Goal: Complete application form: Complete application form

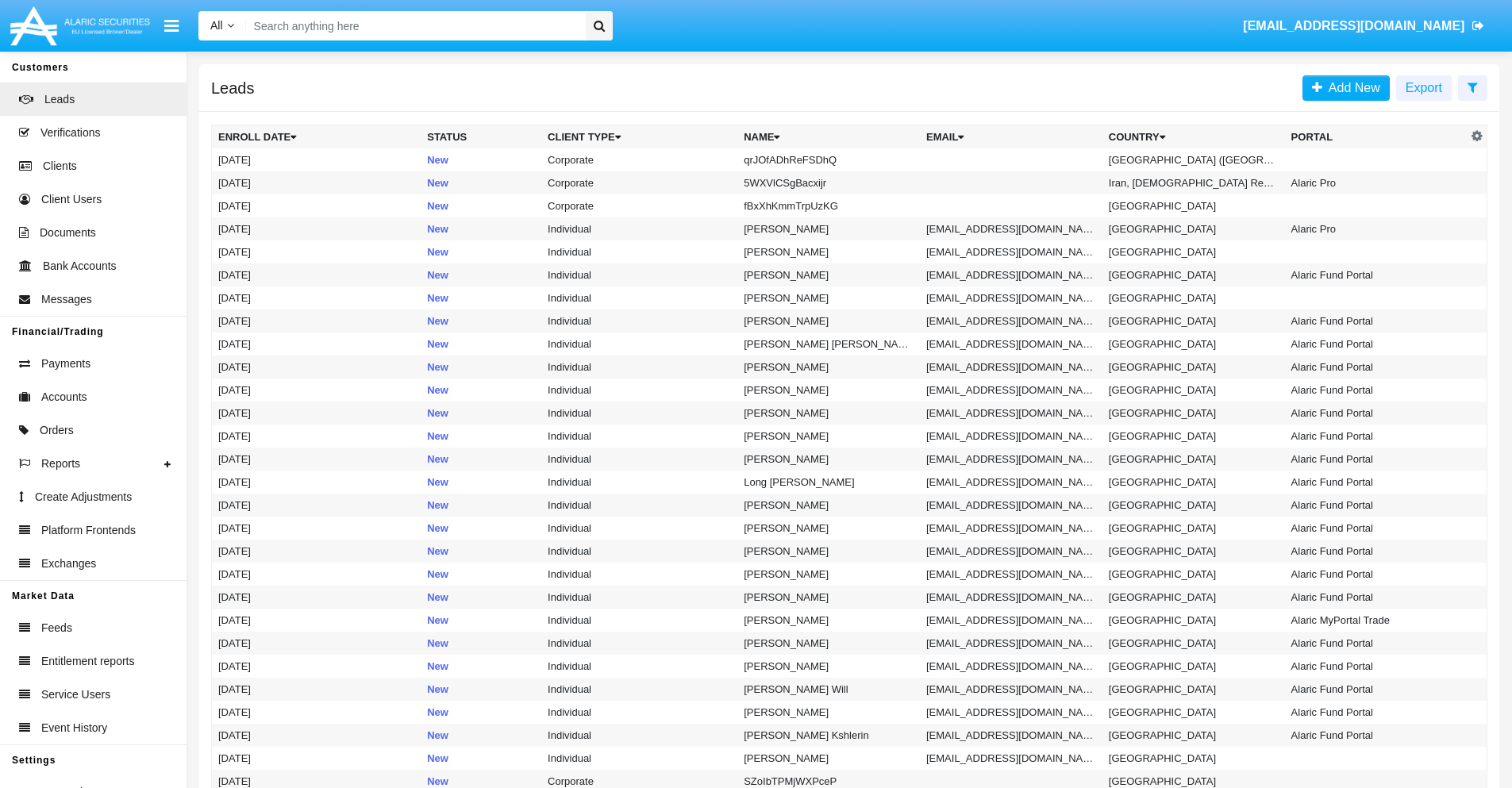
click at [1472, 87] on icon at bounding box center [1472, 87] width 10 height 13
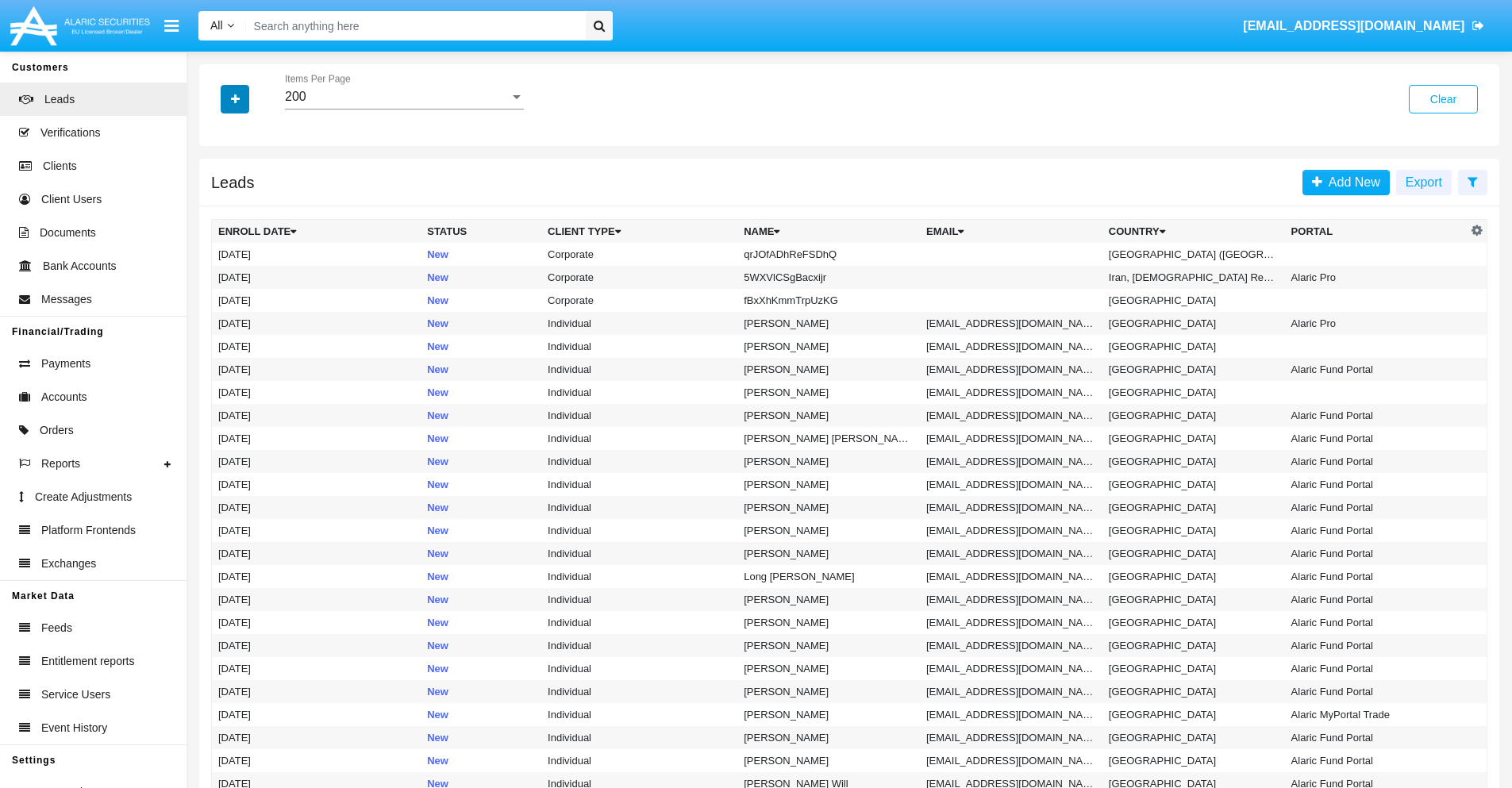
click at [235, 98] on icon "button" at bounding box center [235, 98] width 8 height 11
click at [247, 177] on span "Name" at bounding box center [248, 177] width 34 height 19
click at [218, 184] on input "Name" at bounding box center [218, 184] width 1 height 1
checkbox input "true"
click at [235, 98] on icon "button" at bounding box center [235, 98] width 8 height 11
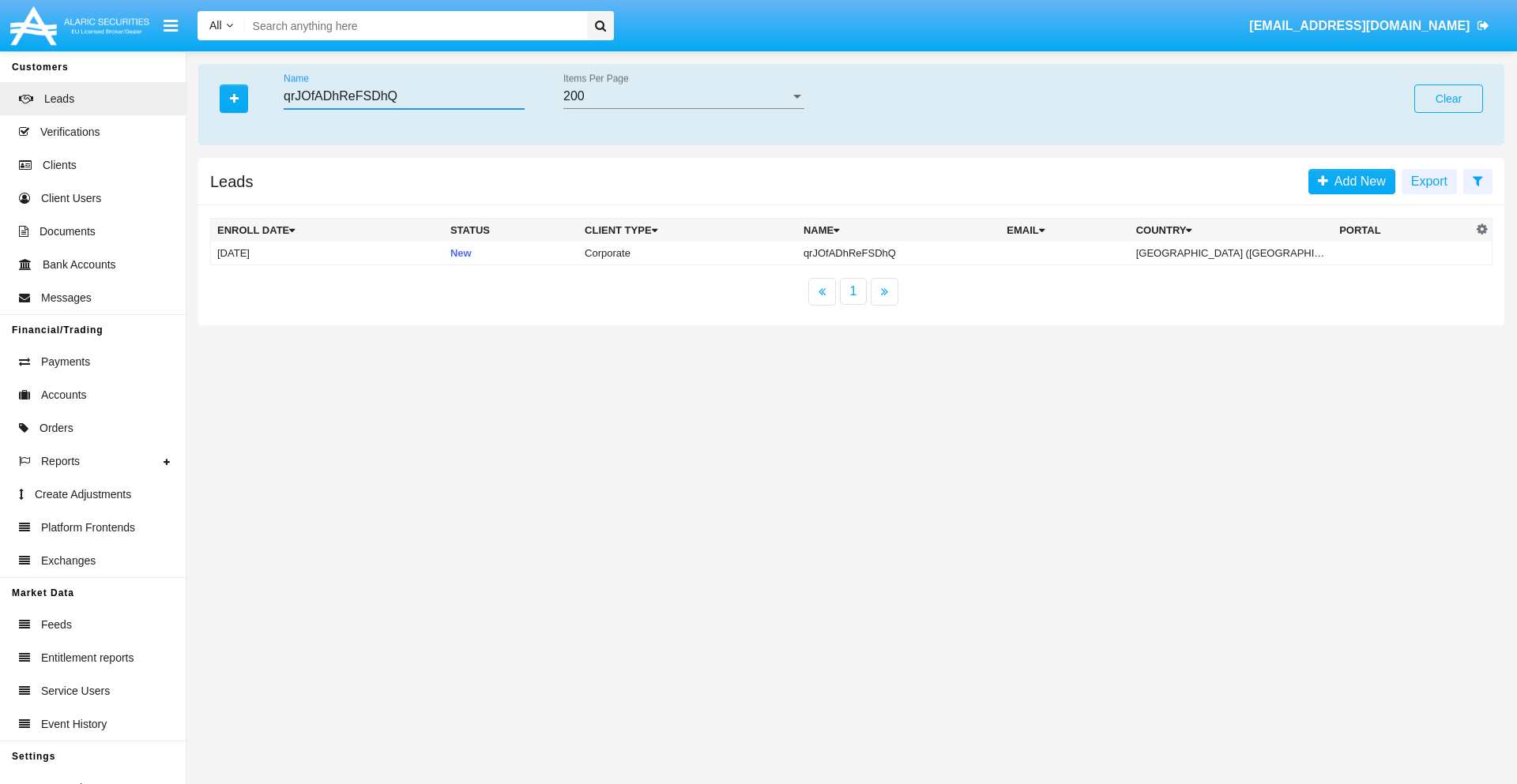
type input "qrJOfADhReFSDhQ"
click at [902, 253] on td "qrJOfADhReFSDhQ" at bounding box center [898, 254] width 203 height 23
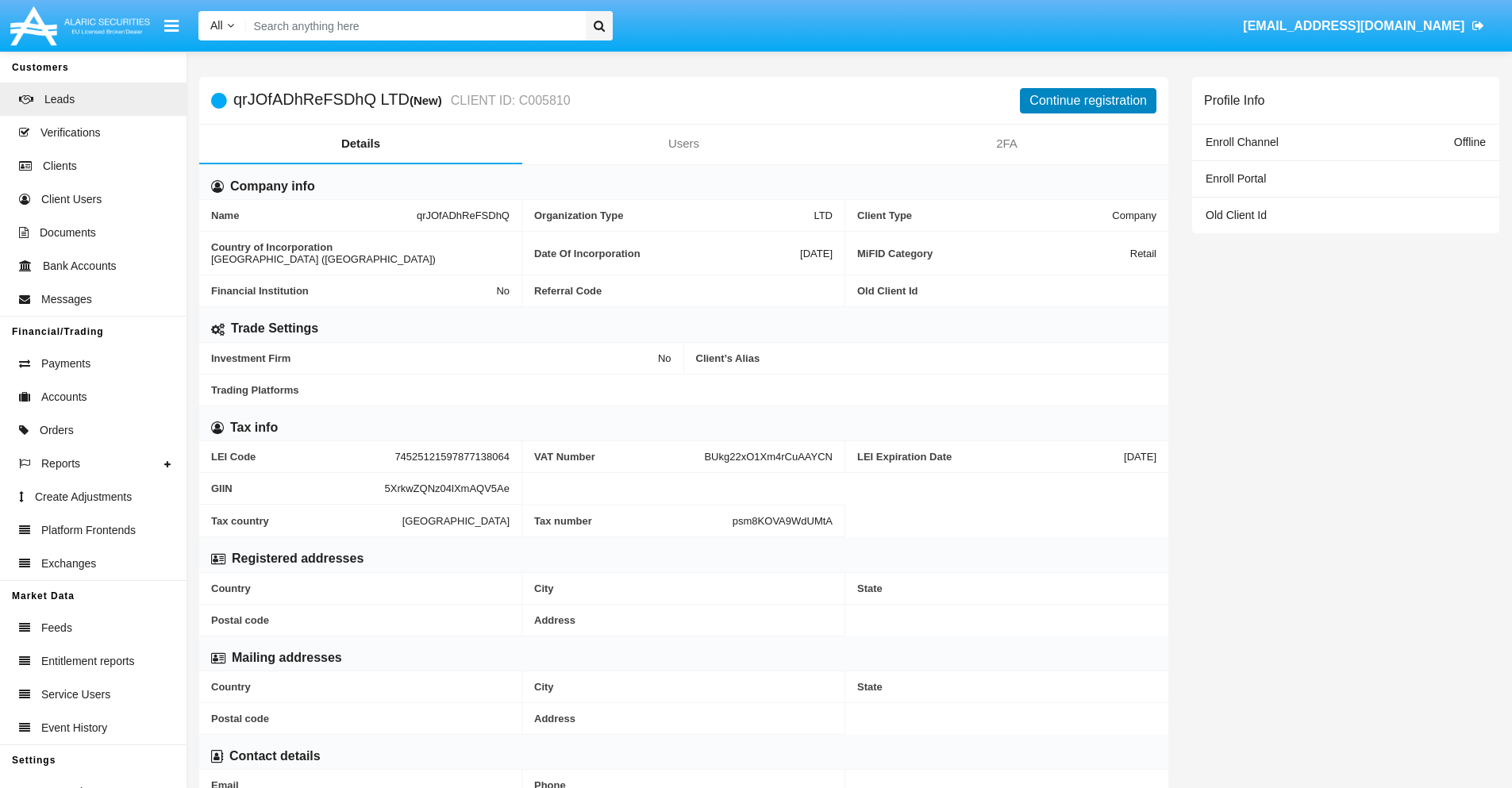
click at [1088, 100] on button "Continue registration" at bounding box center [1088, 101] width 136 height 25
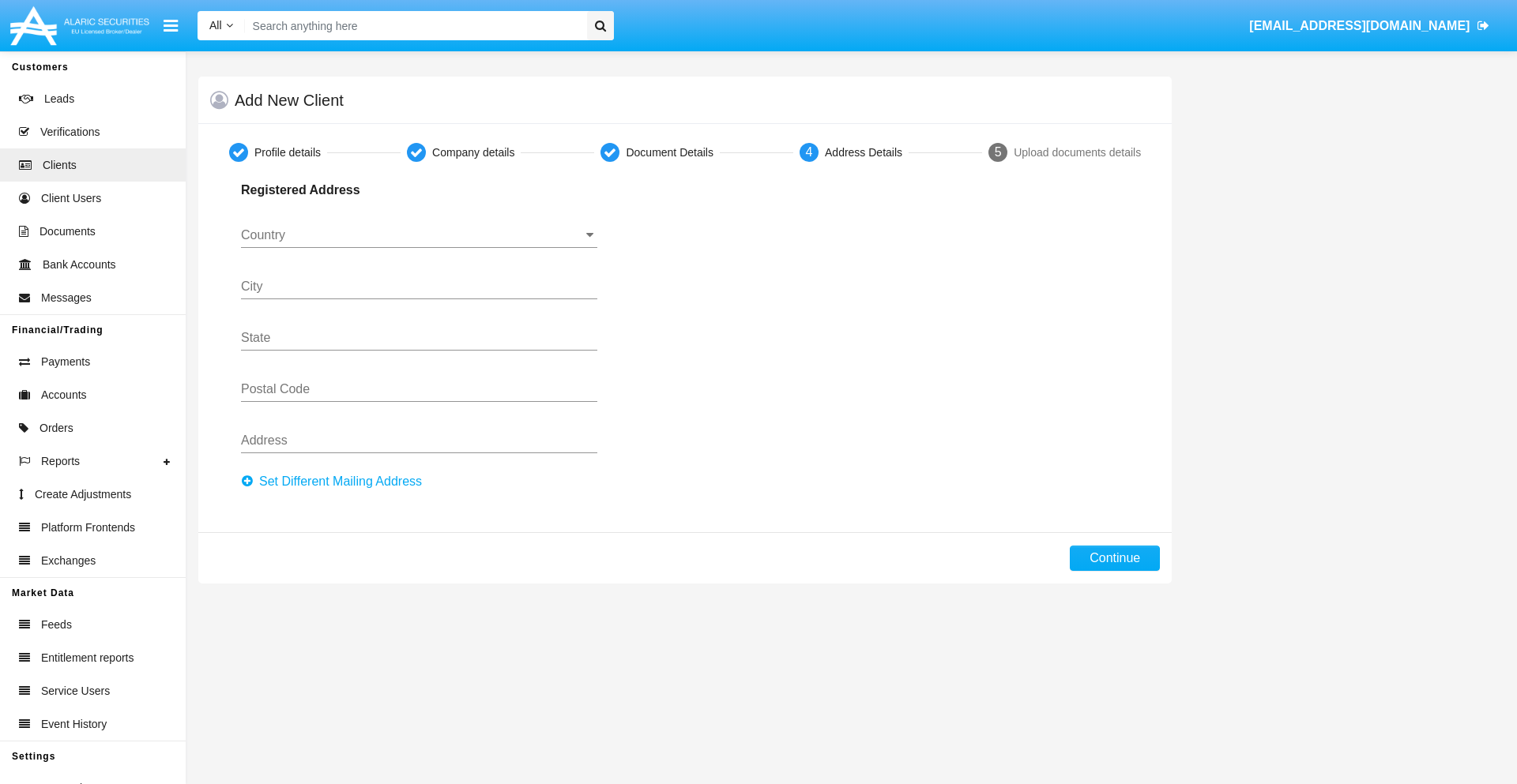
click at [336, 482] on button "Set Different Mailing Address" at bounding box center [336, 482] width 190 height 25
click at [1114, 558] on button "Continue" at bounding box center [1115, 558] width 90 height 25
click at [305, 479] on button "Add mailing address" at bounding box center [304, 479] width 126 height 21
